Goal: Task Accomplishment & Management: Manage account settings

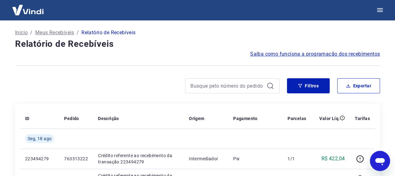
drag, startPoint x: 145, startPoint y: 70, endPoint x: 152, endPoint y: 73, distance: 7.3
click at [145, 70] on div at bounding box center [197, 65] width 365 height 15
click at [305, 85] on button "Filtros" at bounding box center [308, 85] width 43 height 15
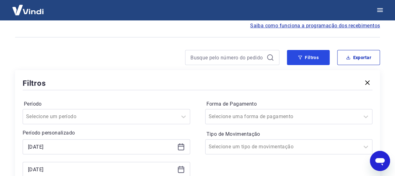
scroll to position [94, 0]
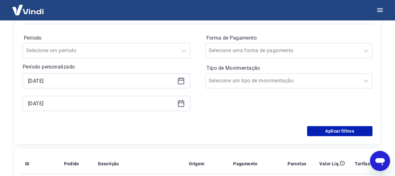
click at [182, 82] on icon at bounding box center [181, 81] width 8 height 8
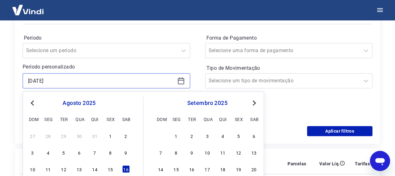
scroll to position [157, 0]
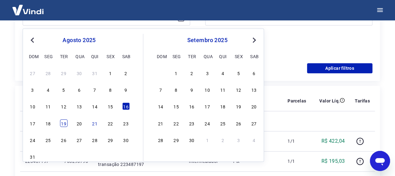
click at [60, 123] on div "19" at bounding box center [64, 123] width 8 height 8
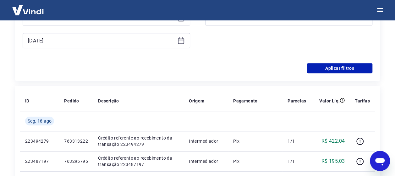
type input "[DATE]"
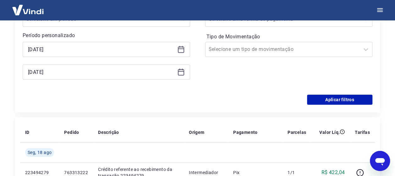
click at [179, 73] on icon at bounding box center [181, 72] width 8 height 8
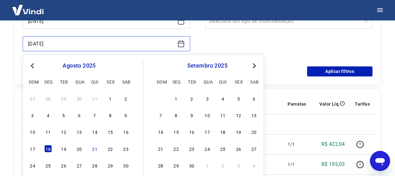
scroll to position [188, 0]
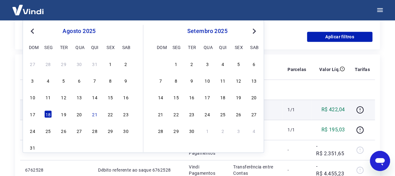
click at [66, 113] on div "19" at bounding box center [64, 114] width 8 height 8
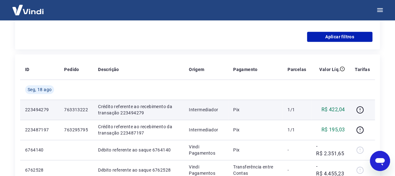
type input "[DATE]"
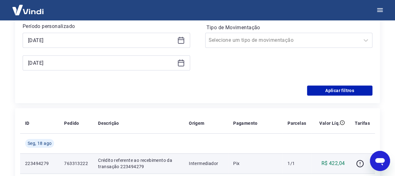
scroll to position [94, 0]
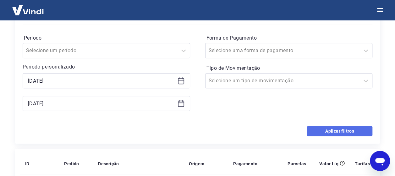
click at [327, 127] on button "Aplicar filtros" at bounding box center [339, 131] width 65 height 10
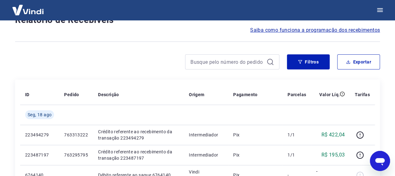
scroll to position [94, 0]
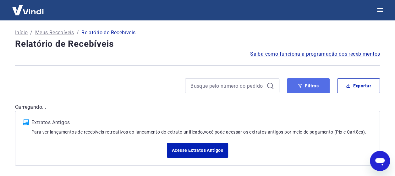
click at [307, 84] on button "Filtros" at bounding box center [308, 85] width 43 height 15
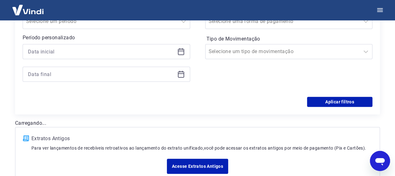
scroll to position [63, 0]
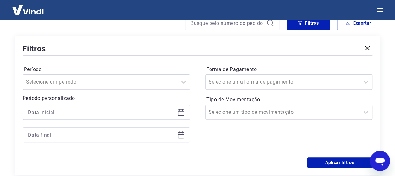
click at [181, 112] on icon at bounding box center [181, 111] width 6 height 1
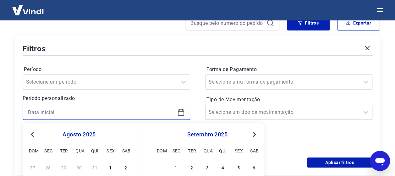
scroll to position [157, 0]
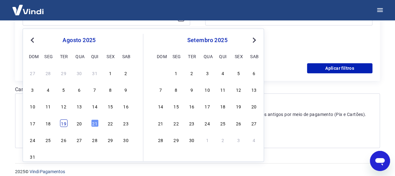
click at [64, 126] on div "19" at bounding box center [64, 123] width 8 height 8
type input "[DATE]"
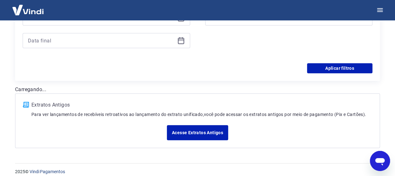
click at [180, 43] on icon at bounding box center [181, 41] width 6 height 6
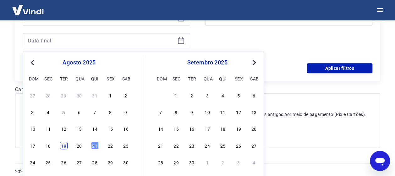
click at [63, 143] on div "19" at bounding box center [64, 146] width 8 height 8
type input "[DATE]"
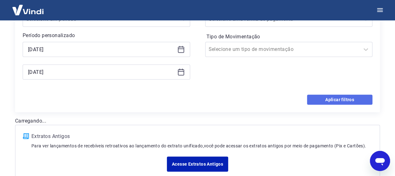
click at [332, 99] on button "Aplicar filtros" at bounding box center [339, 100] width 65 height 10
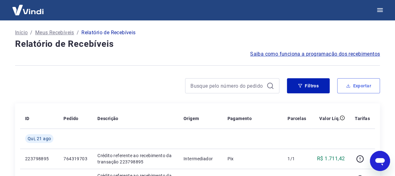
click at [367, 90] on button "Exportar" at bounding box center [358, 85] width 43 height 15
type input "[DATE]"
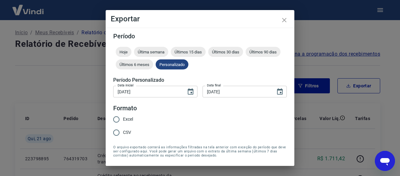
click at [121, 116] on input "Excel" at bounding box center [116, 119] width 13 height 13
radio input "true"
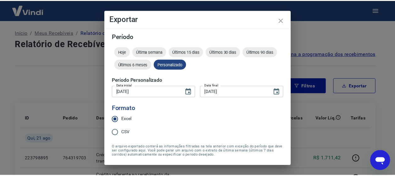
scroll to position [20, 0]
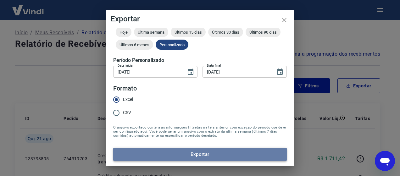
click at [243, 152] on button "Exportar" at bounding box center [199, 154] width 173 height 13
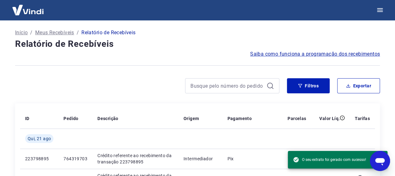
click at [167, 47] on h4 "Relatório de Recebíveis" at bounding box center [197, 44] width 365 height 13
